Goal: Find specific page/section: Find specific page/section

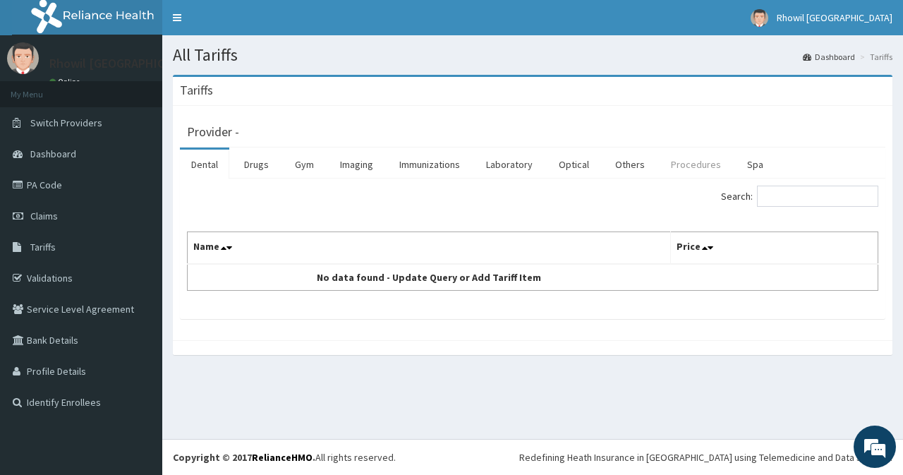
click at [699, 173] on link "Procedures" at bounding box center [695, 164] width 73 height 30
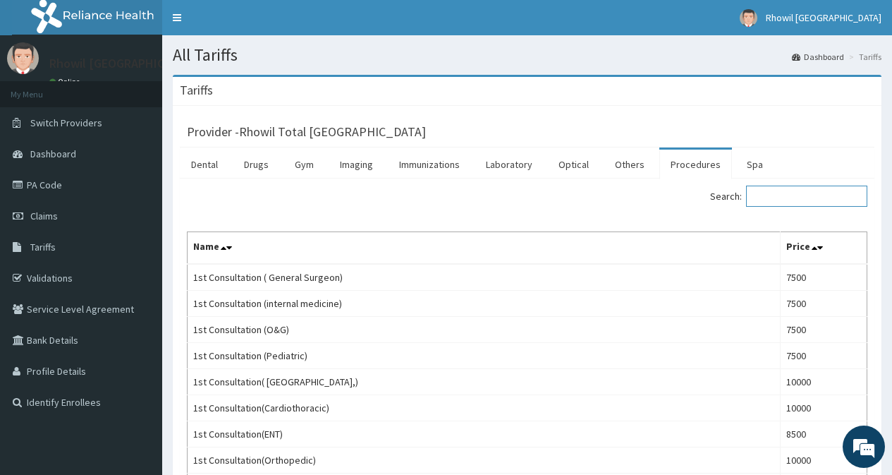
click at [795, 192] on input "Search:" at bounding box center [806, 195] width 121 height 21
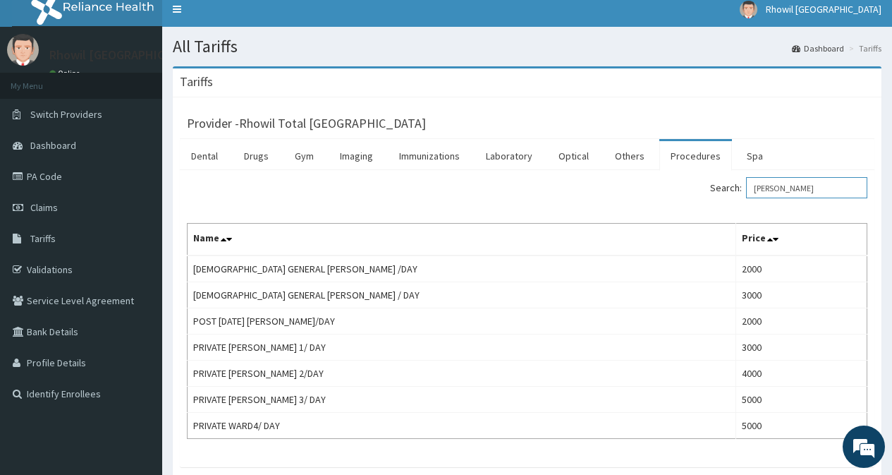
scroll to position [4, 0]
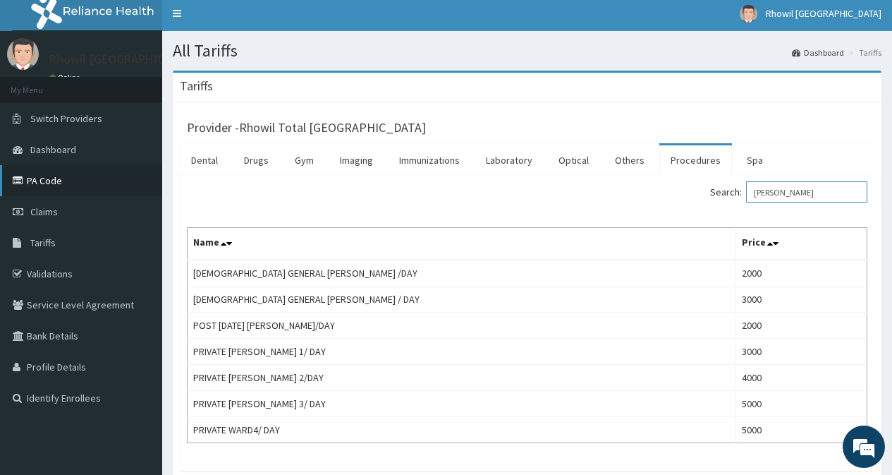
type input "WARD"
click at [59, 176] on link "PA Code" at bounding box center [81, 180] width 162 height 31
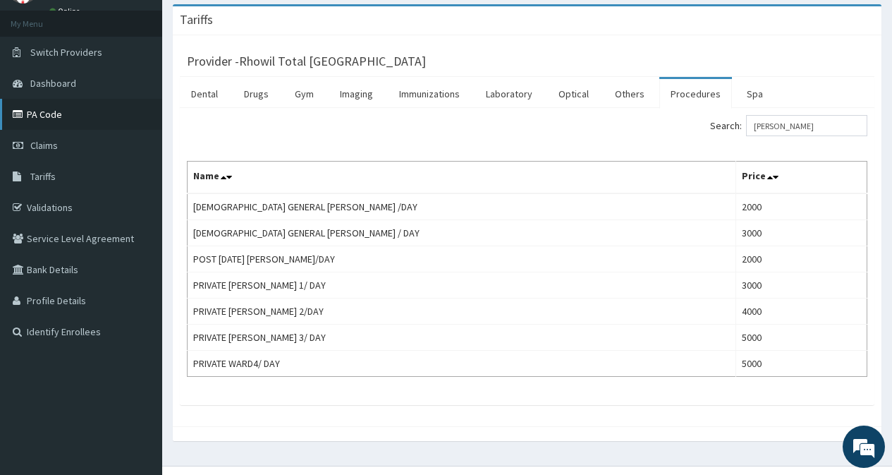
type input "WARD"
click at [63, 119] on link "PA Code" at bounding box center [81, 114] width 162 height 31
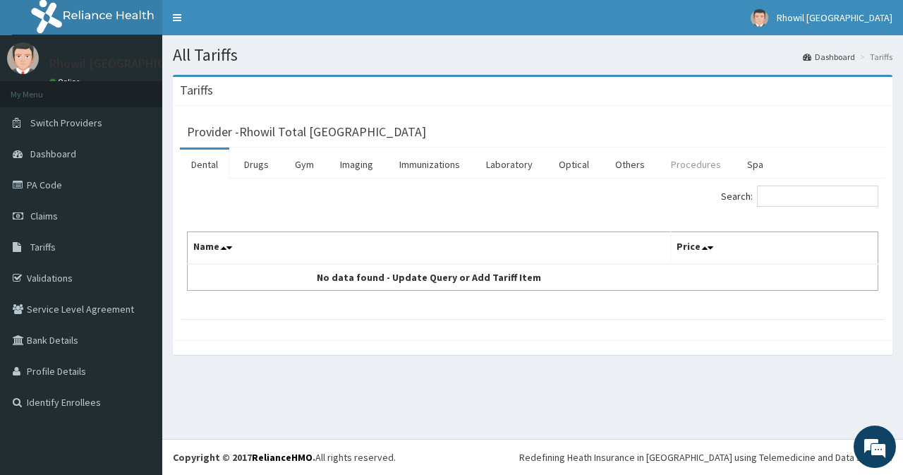
click at [688, 157] on link "Procedures" at bounding box center [695, 164] width 73 height 30
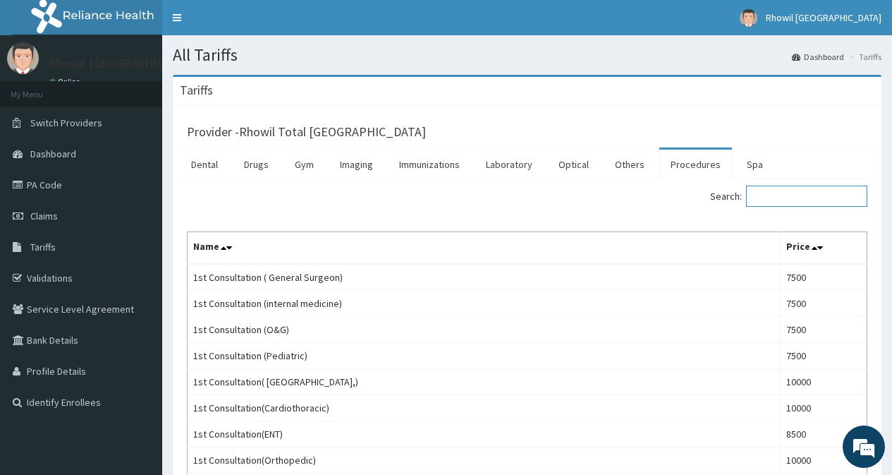
click at [786, 193] on input "Search:" at bounding box center [806, 195] width 121 height 21
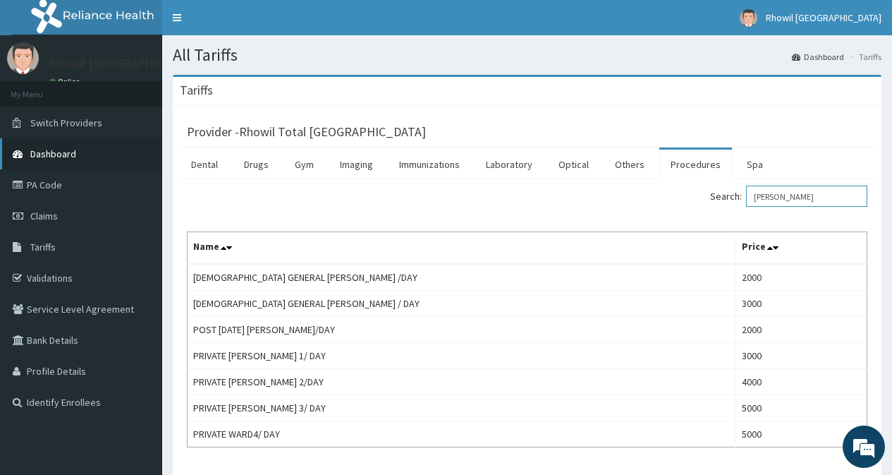
type input "ward"
click at [124, 149] on link "Dashboard" at bounding box center [81, 153] width 162 height 31
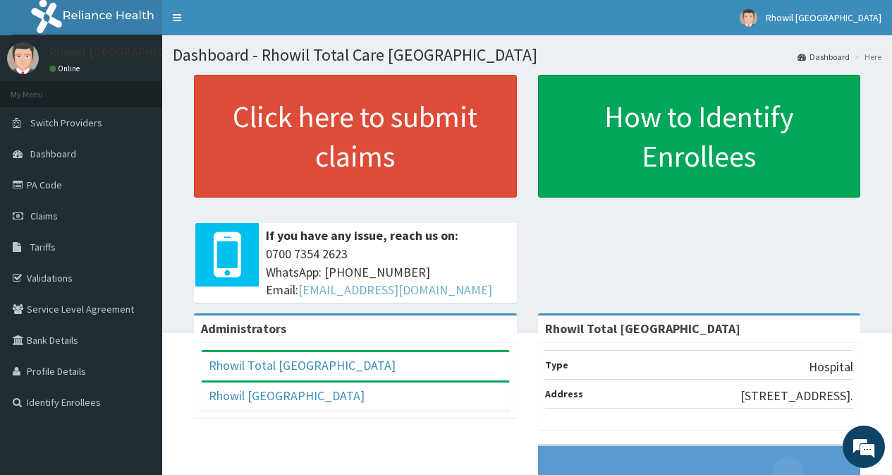
drag, startPoint x: 300, startPoint y: 283, endPoint x: 492, endPoint y: 293, distance: 192.0
click at [492, 293] on span "[PHONE_NUMBER] WhatsApp: 017001580 Email: [EMAIL_ADDRESS][DOMAIN_NAME]" at bounding box center [388, 272] width 244 height 54
copy link "[EMAIL_ADDRESS][DOMAIN_NAME]"
click at [85, 198] on link "PA Code" at bounding box center [81, 184] width 162 height 31
